Goal: Navigation & Orientation: Find specific page/section

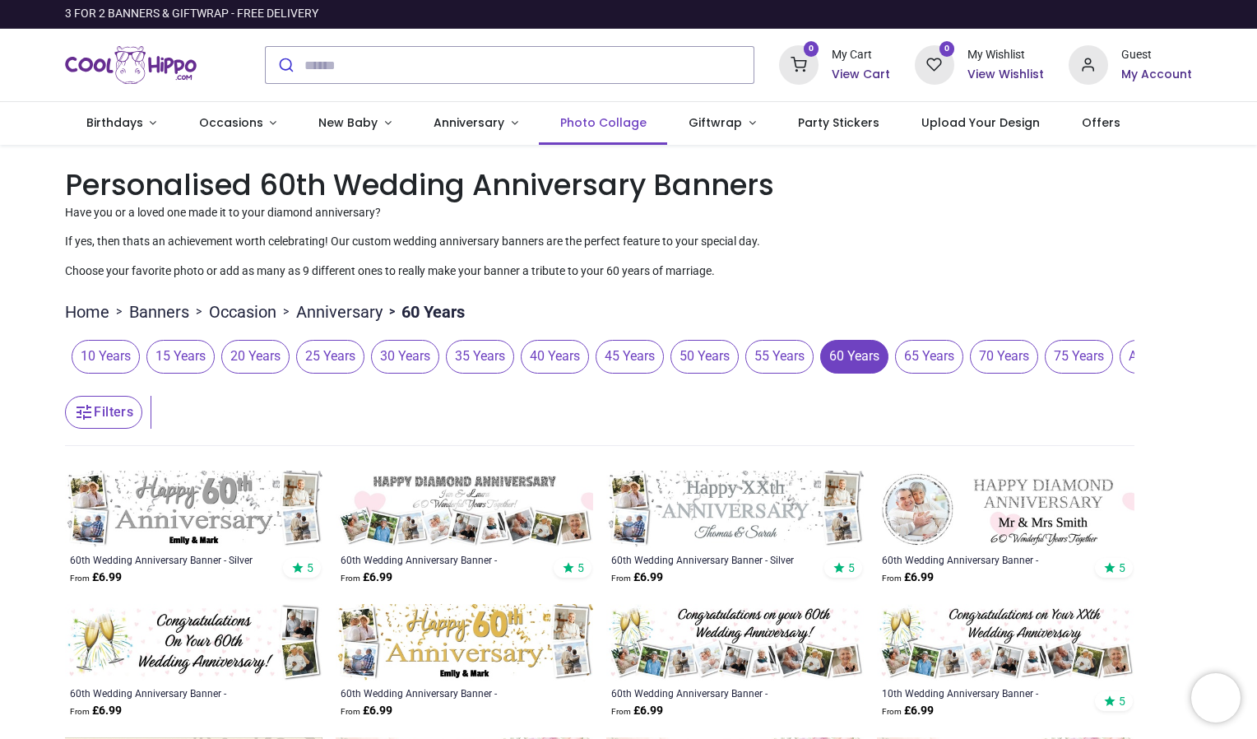
click at [582, 122] on span "Photo Collage" at bounding box center [603, 122] width 86 height 16
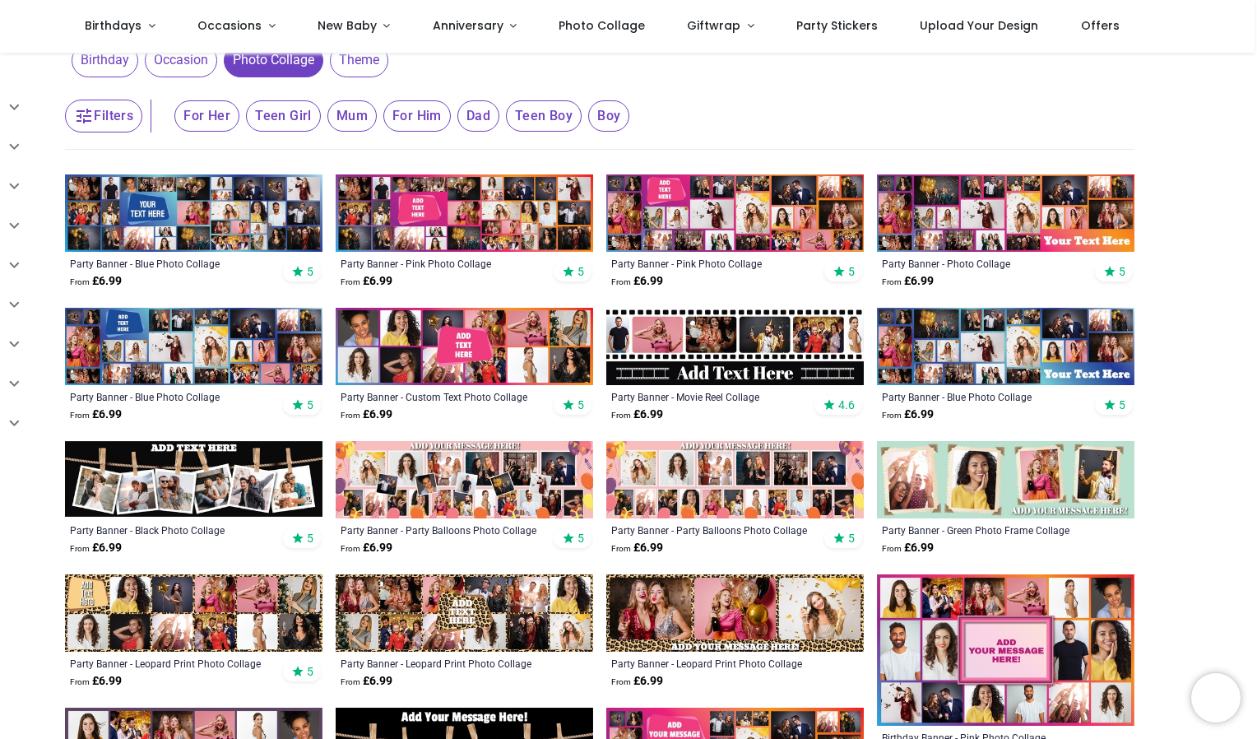
scroll to position [282, 0]
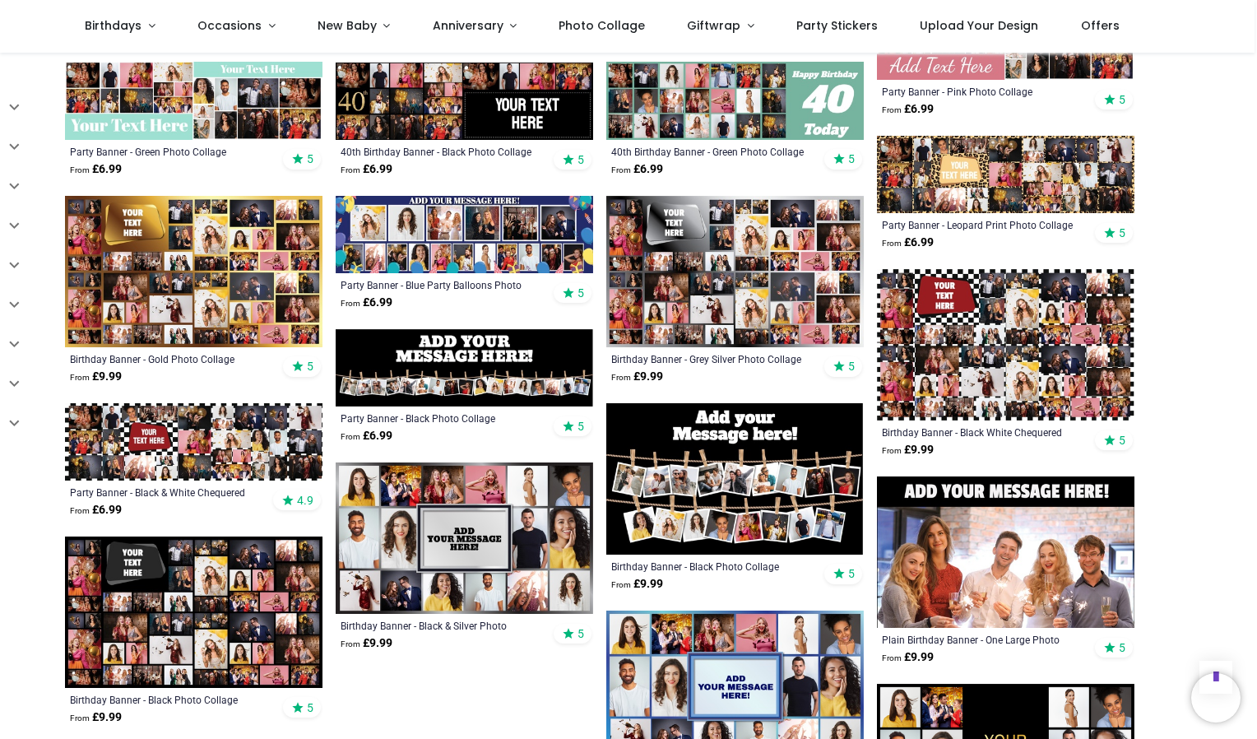
scroll to position [1036, 0]
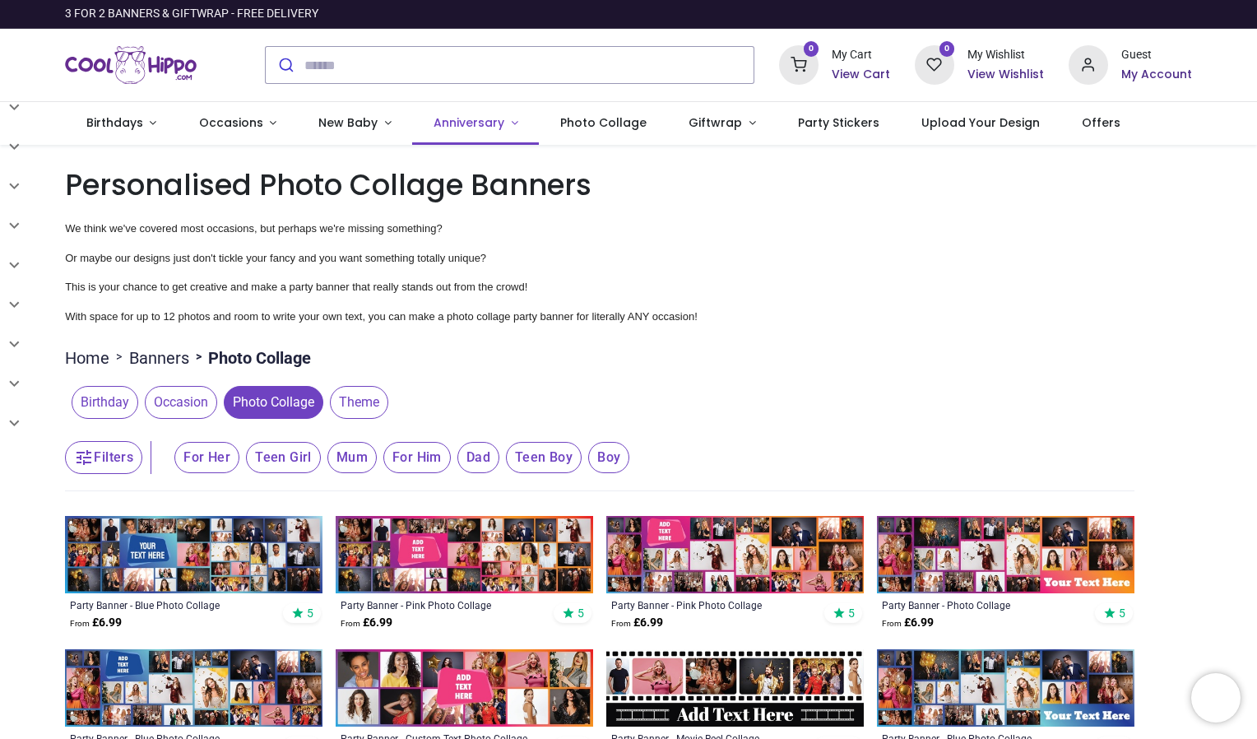
click at [464, 123] on span "Anniversary" at bounding box center [469, 122] width 71 height 16
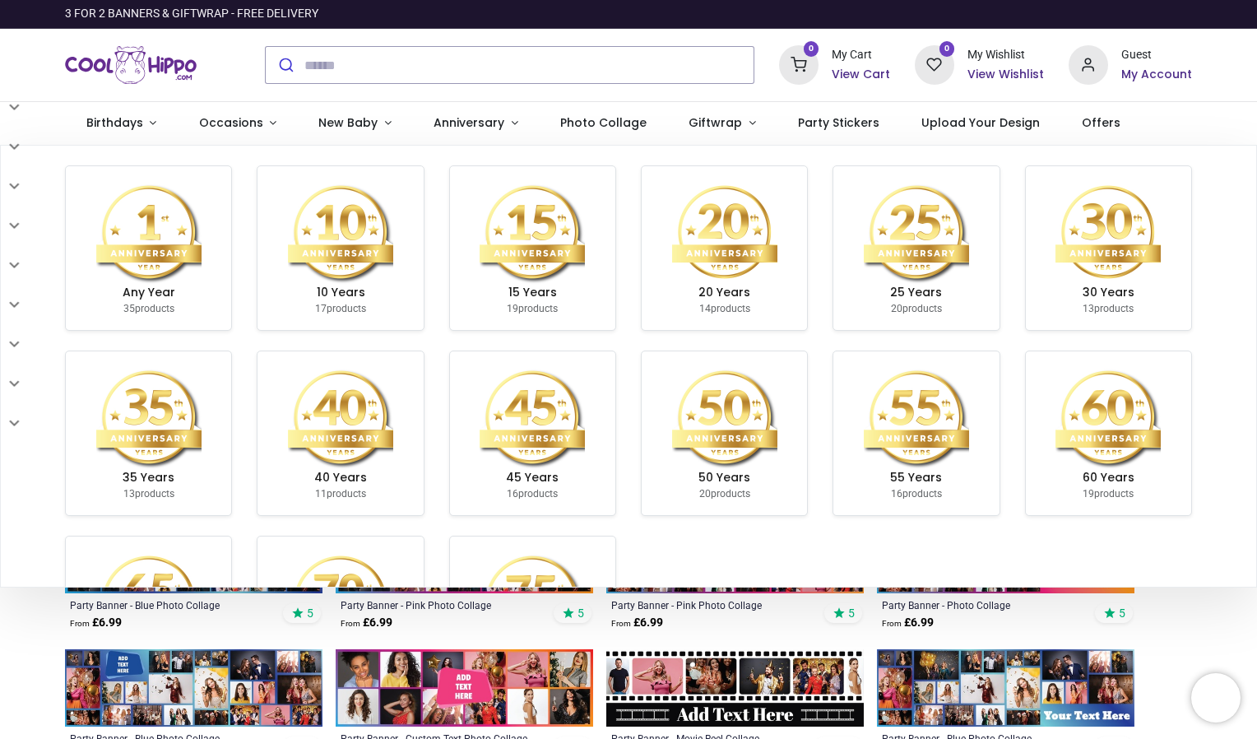
scroll to position [138, 0]
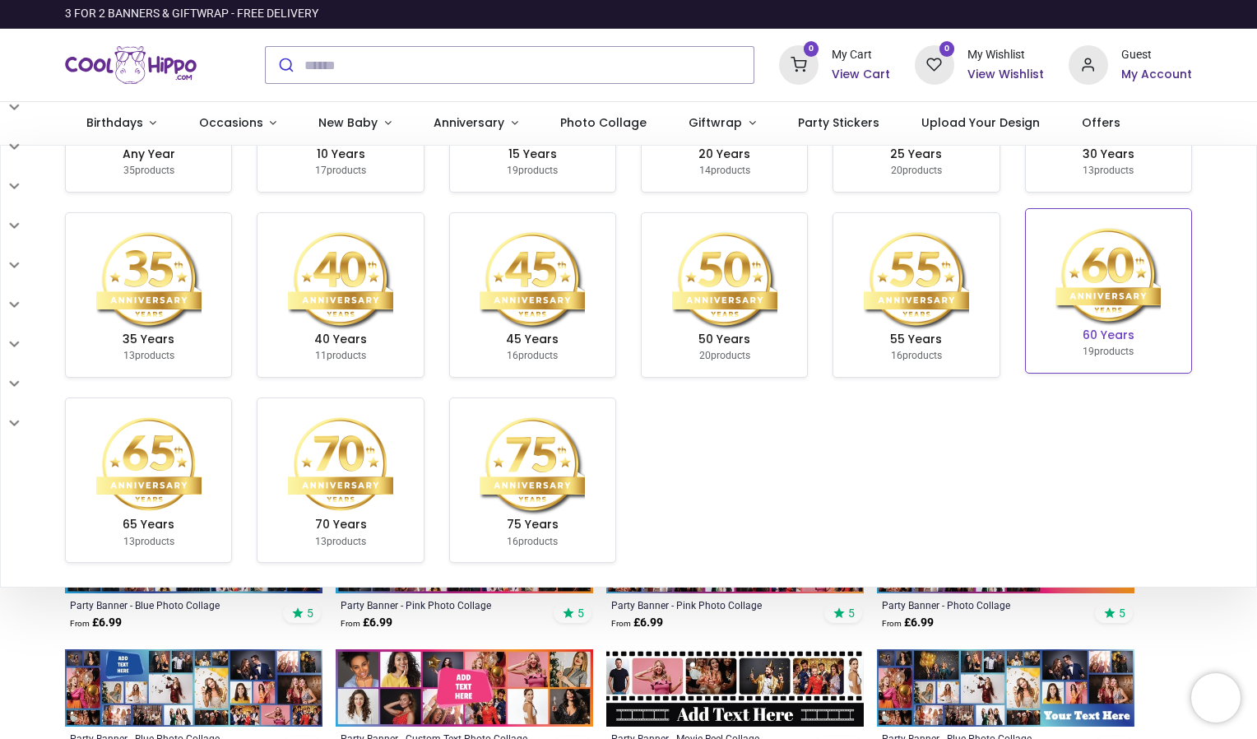
click at [1059, 319] on img at bounding box center [1107, 274] width 105 height 105
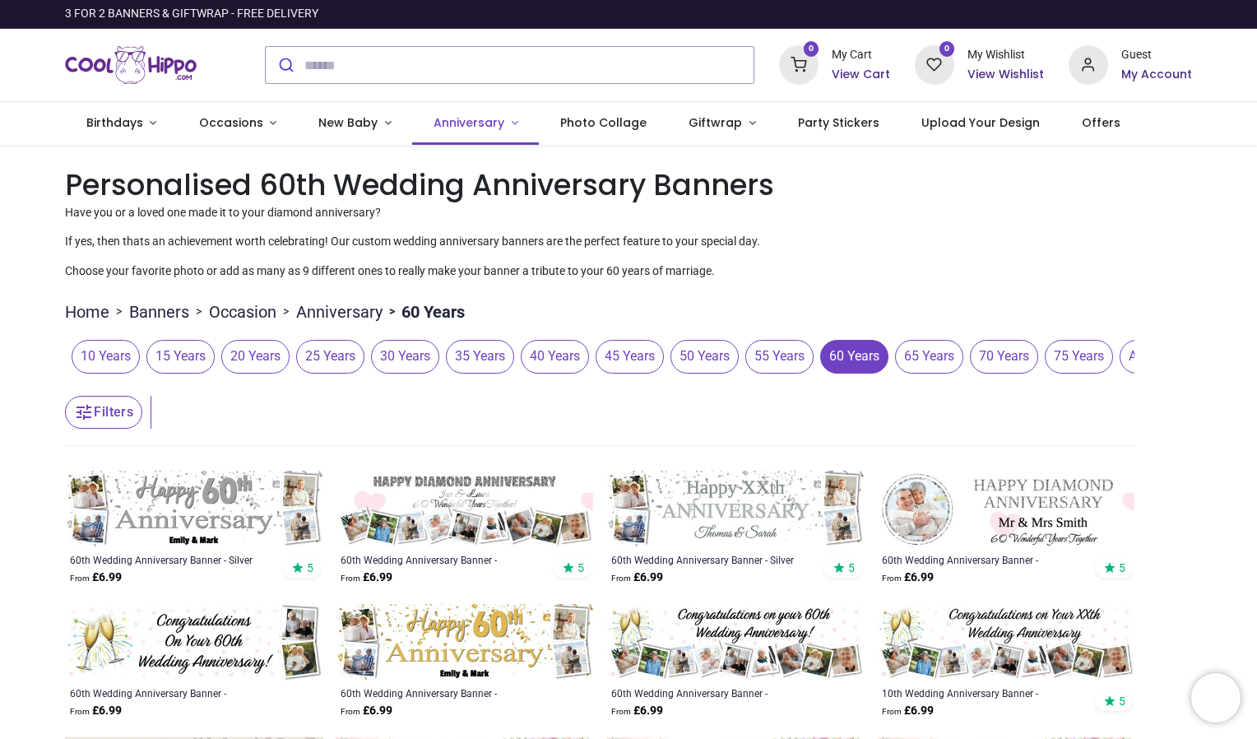
click at [457, 122] on span "Anniversary" at bounding box center [469, 122] width 71 height 16
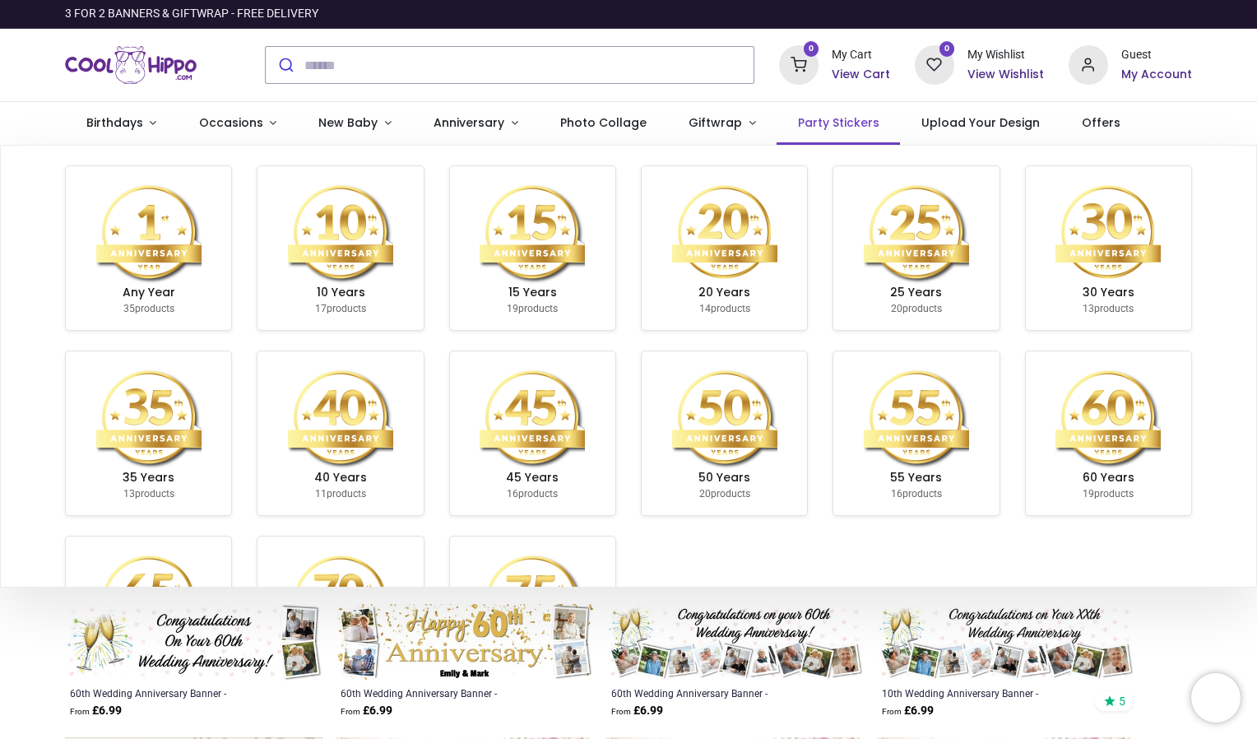
click at [814, 125] on span "Party Stickers" at bounding box center [838, 122] width 81 height 16
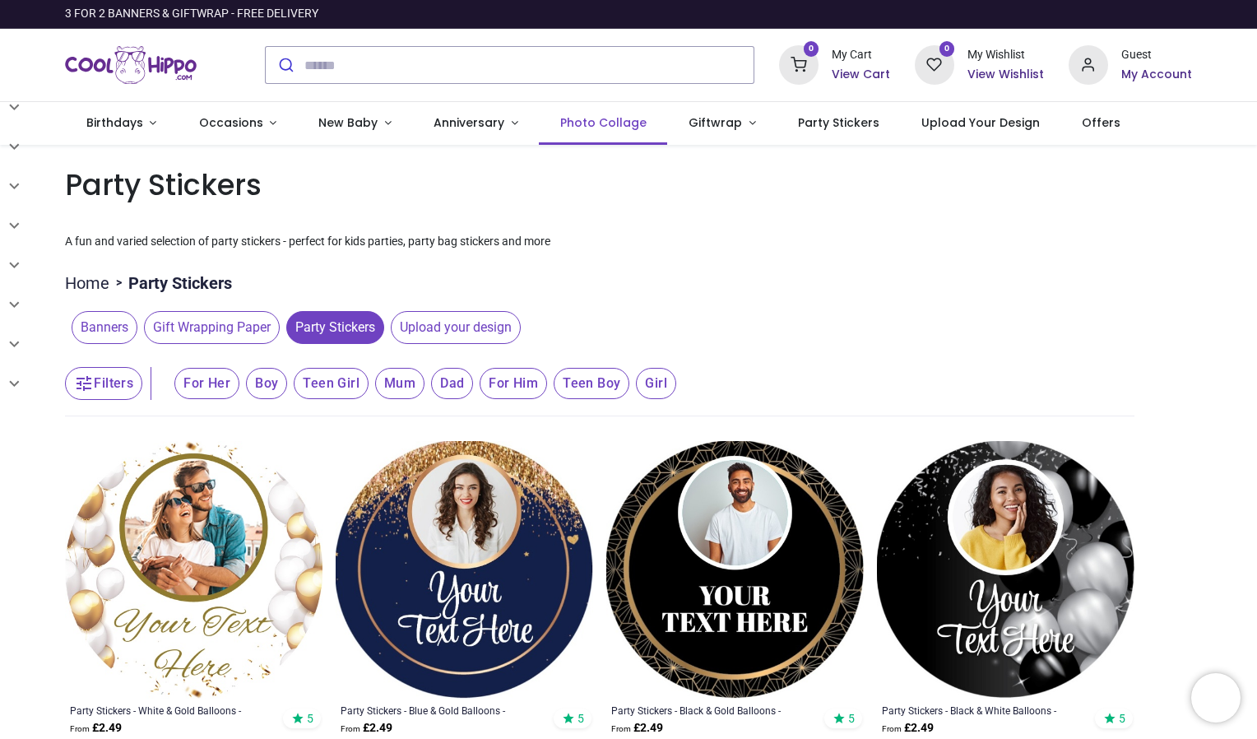
click at [607, 123] on span "Photo Collage" at bounding box center [603, 122] width 86 height 16
